Goal: Information Seeking & Learning: Learn about a topic

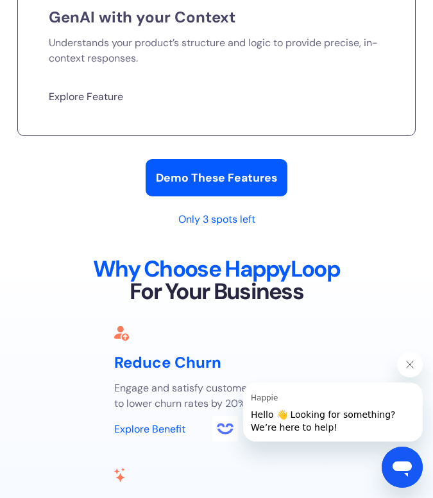
scroll to position [4388, 0]
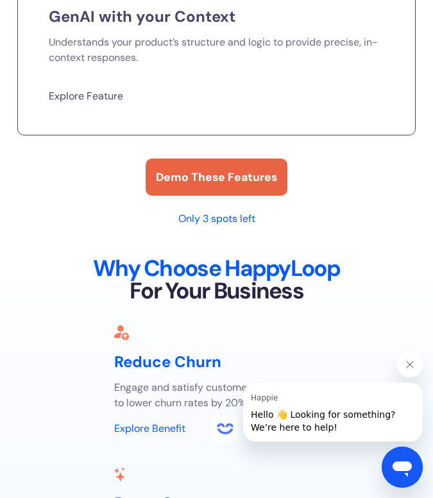
click at [219, 190] on link "Demo These Features" at bounding box center [217, 177] width 142 height 37
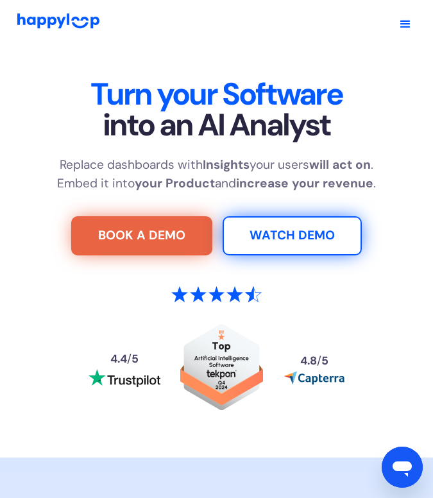
click at [415, 20] on div "Open navigation menu" at bounding box center [405, 24] width 39 height 39
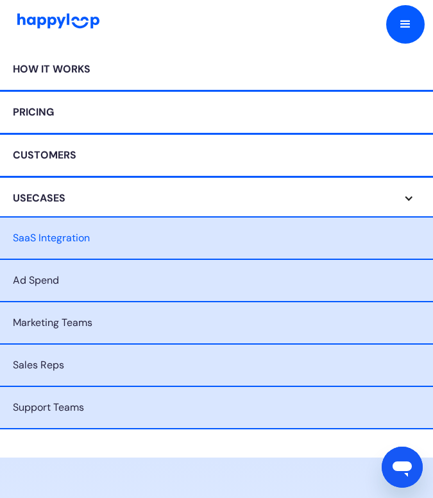
click at [213, 199] on div "Usecases" at bounding box center [204, 198] width 408 height 15
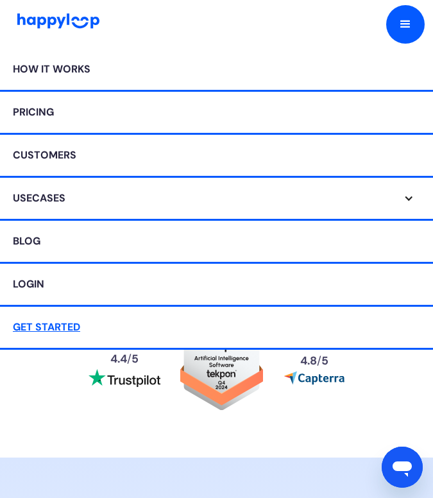
click at [150, 76] on link "How it works" at bounding box center [216, 70] width 433 height 43
click at [122, 248] on link "Blog" at bounding box center [216, 242] width 433 height 43
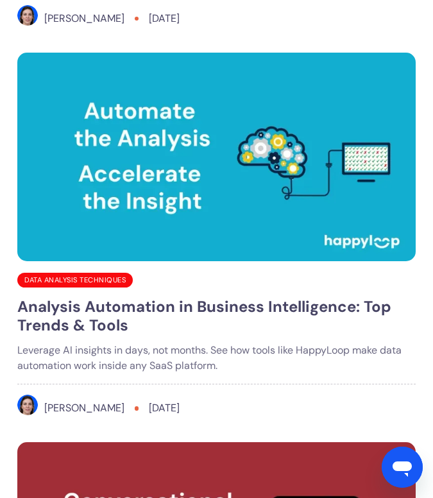
scroll to position [6974, 0]
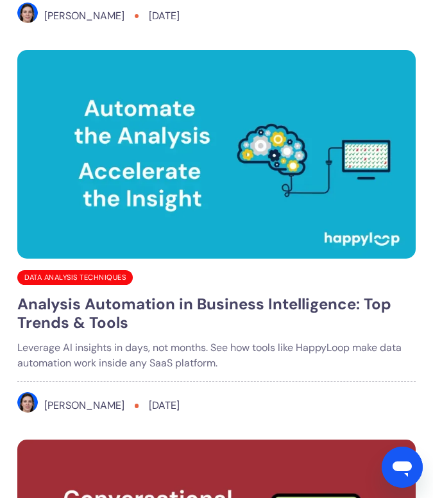
click at [117, 239] on img "Read full blog post" at bounding box center [216, 154] width 399 height 209
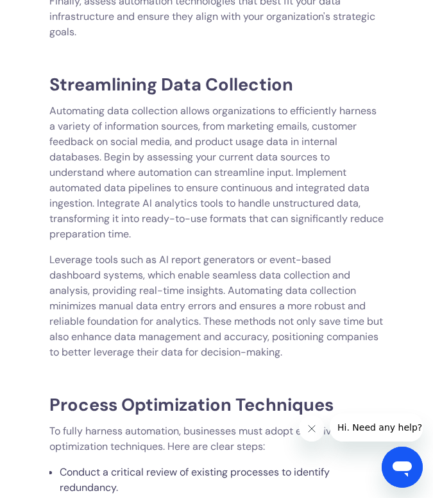
scroll to position [5116, 0]
